Goal: Task Accomplishment & Management: Manage account settings

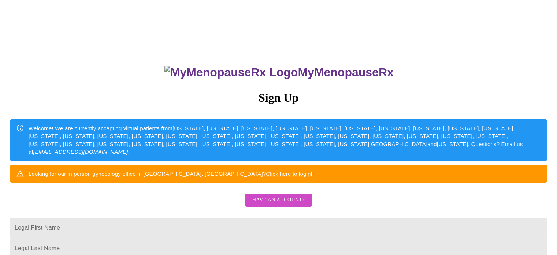
click at [273, 204] on span "Have an account?" at bounding box center [278, 199] width 52 height 9
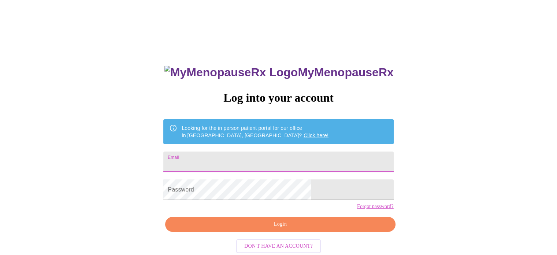
click at [238, 161] on input "Email" at bounding box center [278, 161] width 230 height 21
type input "[EMAIL_ADDRESS][DOMAIN_NAME]"
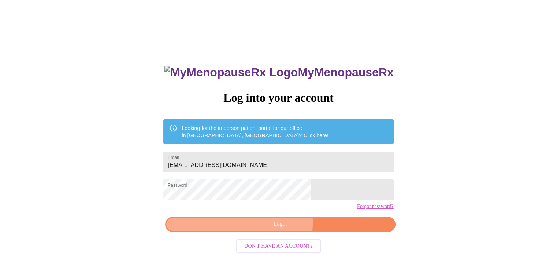
click at [274, 229] on span "Login" at bounding box center [280, 223] width 213 height 9
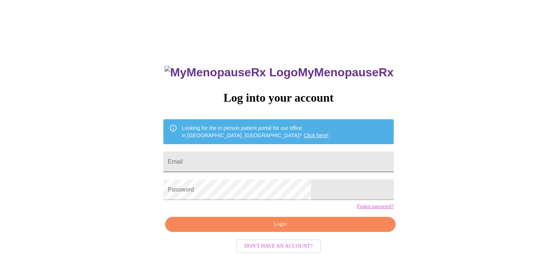
click at [236, 161] on input "Email" at bounding box center [278, 161] width 230 height 21
type input "[EMAIL_ADDRESS][DOMAIN_NAME]"
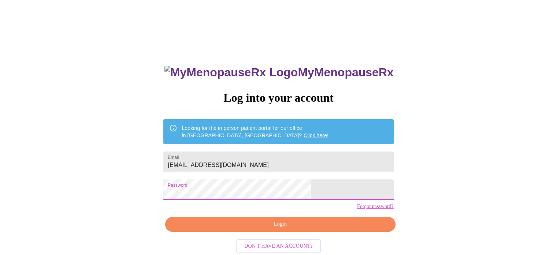
click at [265, 229] on span "Login" at bounding box center [280, 223] width 213 height 9
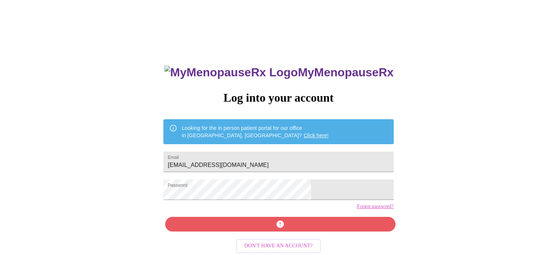
click at [357, 209] on link "Forgot password?" at bounding box center [375, 206] width 37 height 6
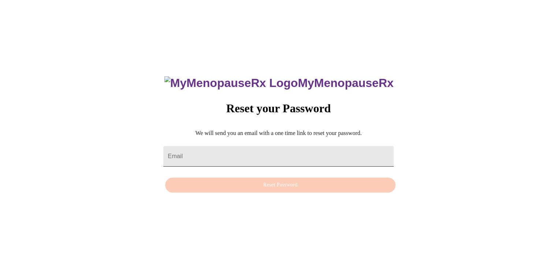
click at [271, 155] on input "Email" at bounding box center [278, 156] width 230 height 21
type input "[EMAIL_ADDRESS][DOMAIN_NAME]"
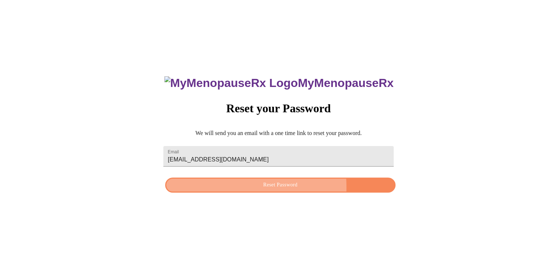
click at [228, 189] on span "Reset Password" at bounding box center [280, 184] width 213 height 9
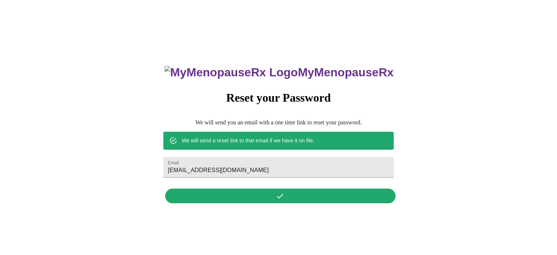
click at [259, 198] on div "MyMenopauseRx Reset your Password We will send you an email with a one time lin…" at bounding box center [278, 130] width 245 height 152
drag, startPoint x: 280, startPoint y: 198, endPoint x: 283, endPoint y: 193, distance: 5.2
click at [281, 197] on div "MyMenopauseRx Reset your Password We will send you an email with a one time lin…" at bounding box center [278, 130] width 245 height 152
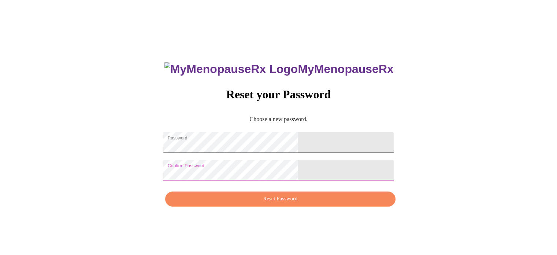
click at [286, 202] on span "Reset Password" at bounding box center [280, 198] width 213 height 9
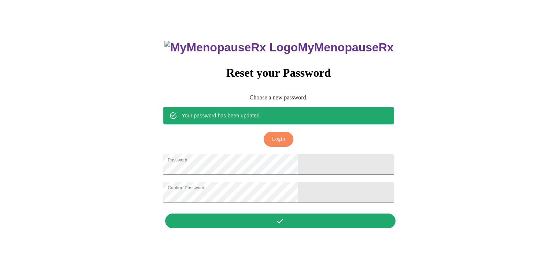
click at [274, 135] on button "Login" at bounding box center [279, 139] width 30 height 15
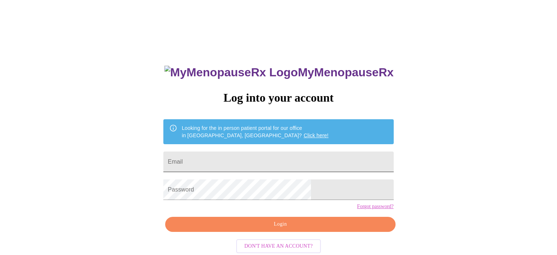
click at [256, 161] on input "Email" at bounding box center [278, 161] width 230 height 21
type input "[EMAIL_ADDRESS][DOMAIN_NAME]"
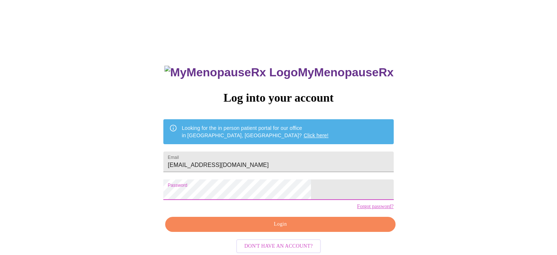
click at [280, 229] on span "Login" at bounding box center [280, 223] width 213 height 9
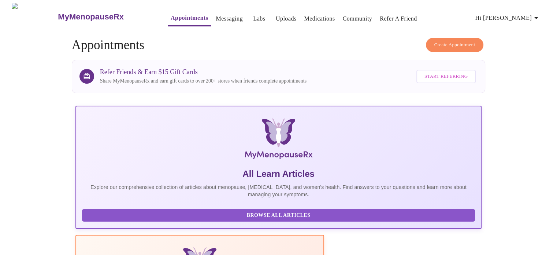
click at [171, 16] on link "Appointments" at bounding box center [189, 18] width 37 height 10
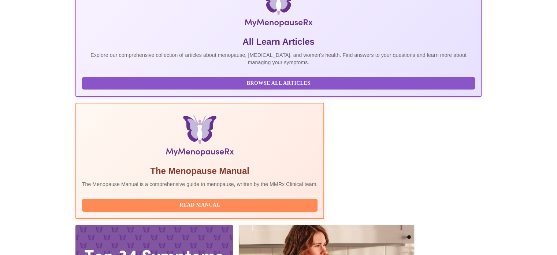
scroll to position [145, 0]
